Goal: Find specific page/section: Find specific page/section

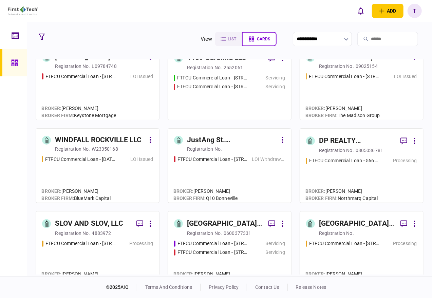
scroll to position [113, 0]
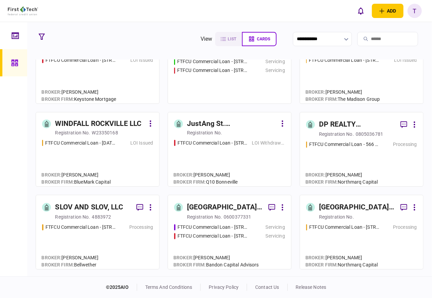
click at [379, 38] on input "search" at bounding box center [388, 39] width 61 height 14
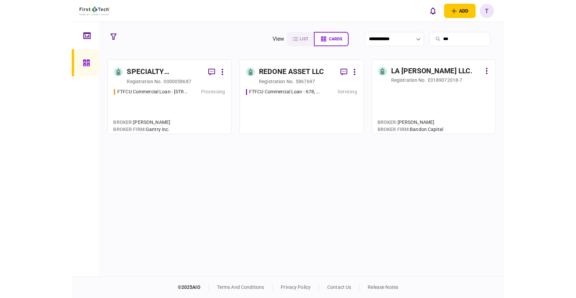
scroll to position [0, 0]
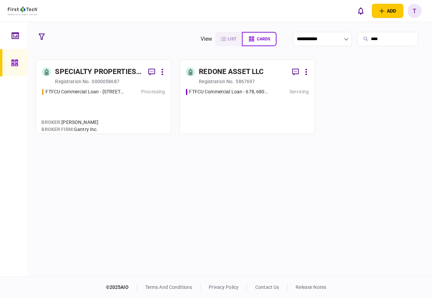
type input "****"
click at [93, 71] on div "SPECIALTY PROPERTIES LLC" at bounding box center [99, 72] width 88 height 11
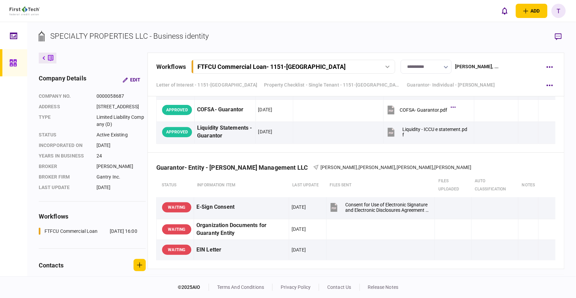
scroll to position [2793, 0]
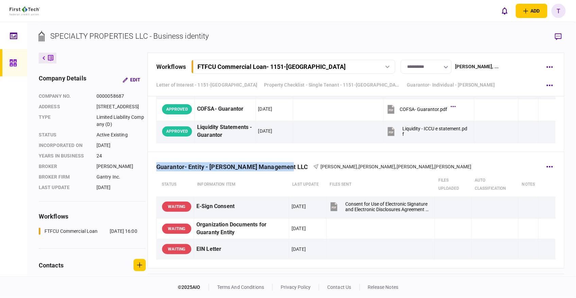
drag, startPoint x: 158, startPoint y: 159, endPoint x: 288, endPoint y: 160, distance: 129.8
click at [288, 163] on div "Guarantor- Entity - [PERSON_NAME] Management LLC" at bounding box center [234, 166] width 157 height 7
copy div "Guarantor- Entity - [PERSON_NAME] Management LLC"
click at [250, 163] on div "Guarantor- Entity - [PERSON_NAME] Management LLC" at bounding box center [234, 166] width 157 height 7
drag, startPoint x: 211, startPoint y: 159, endPoint x: 285, endPoint y: 159, distance: 74.1
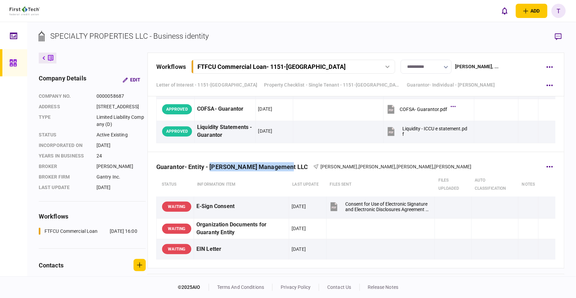
click at [286, 163] on div "Guarantor- Entity - [PERSON_NAME] Management LLC" at bounding box center [234, 166] width 157 height 7
copy div "[PERSON_NAME] Management LLC"
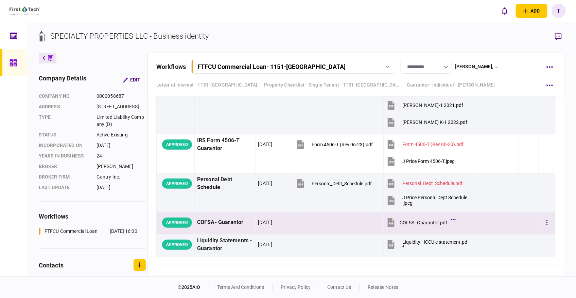
scroll to position [2717, 0]
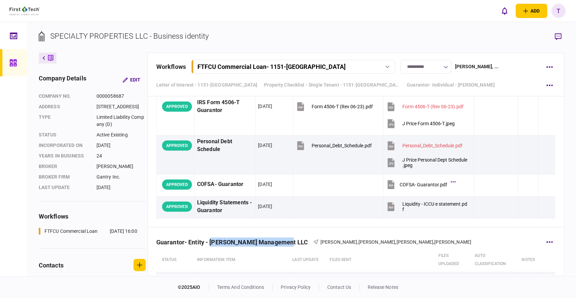
copy div "[PERSON_NAME] Management LLC"
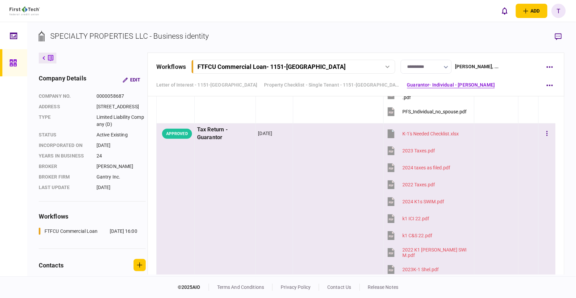
scroll to position [1094, 0]
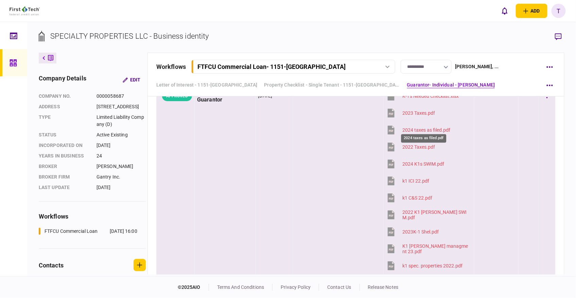
click at [412, 128] on div "2024 taxes as filed.pdf" at bounding box center [426, 129] width 48 height 5
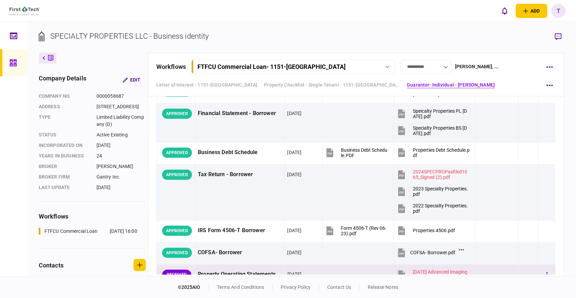
scroll to position [453, 0]
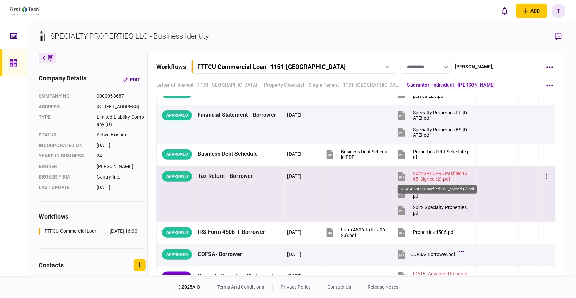
click at [430, 172] on div "2024SPECPROPasfiled1065_Signed (2).pdf" at bounding box center [441, 176] width 57 height 11
